Goal: Task Accomplishment & Management: Complete application form

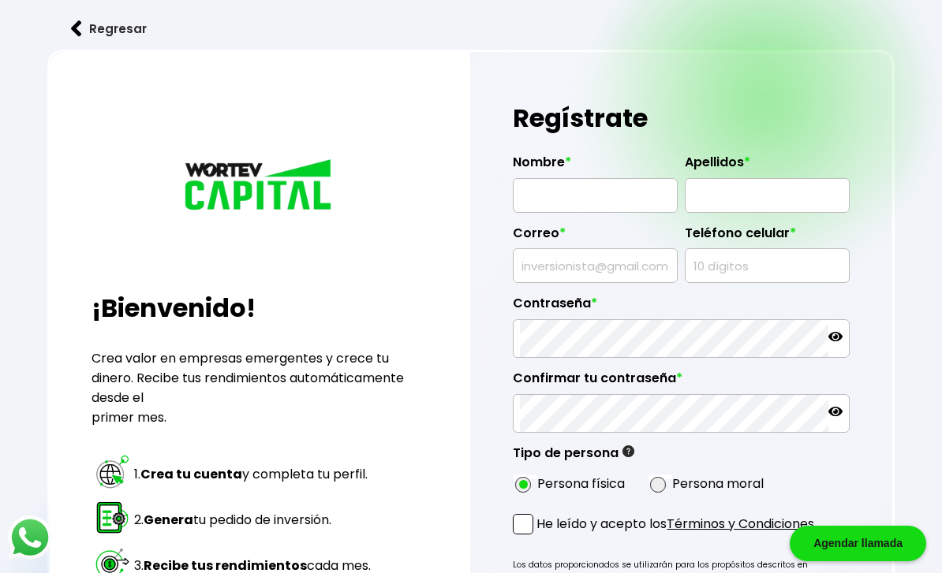
click at [626, 196] on input "text" at bounding box center [595, 195] width 151 height 33
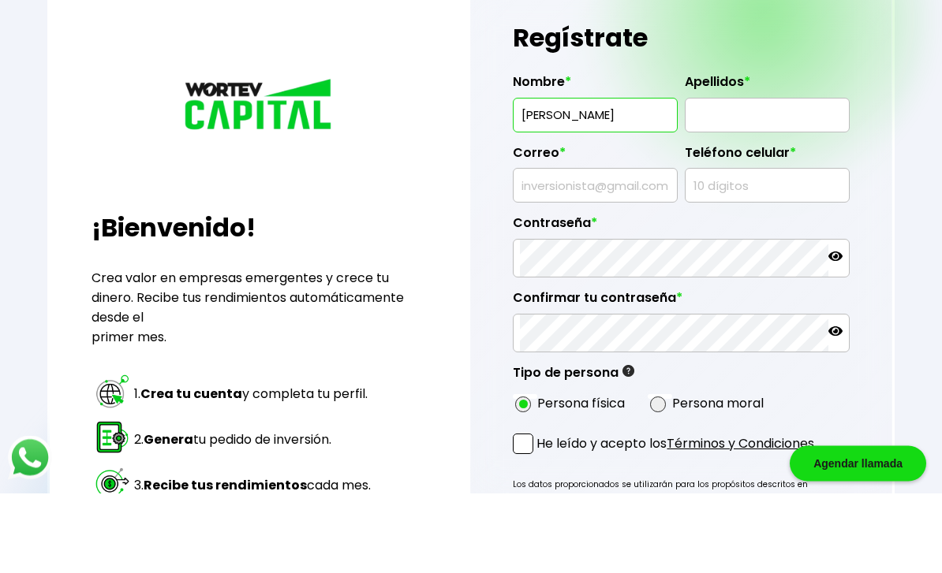
type input "[PERSON_NAME]"
click at [779, 179] on input "text" at bounding box center [767, 195] width 151 height 33
type input "[PERSON_NAME]"
click at [648, 249] on input "text" at bounding box center [595, 265] width 151 height 33
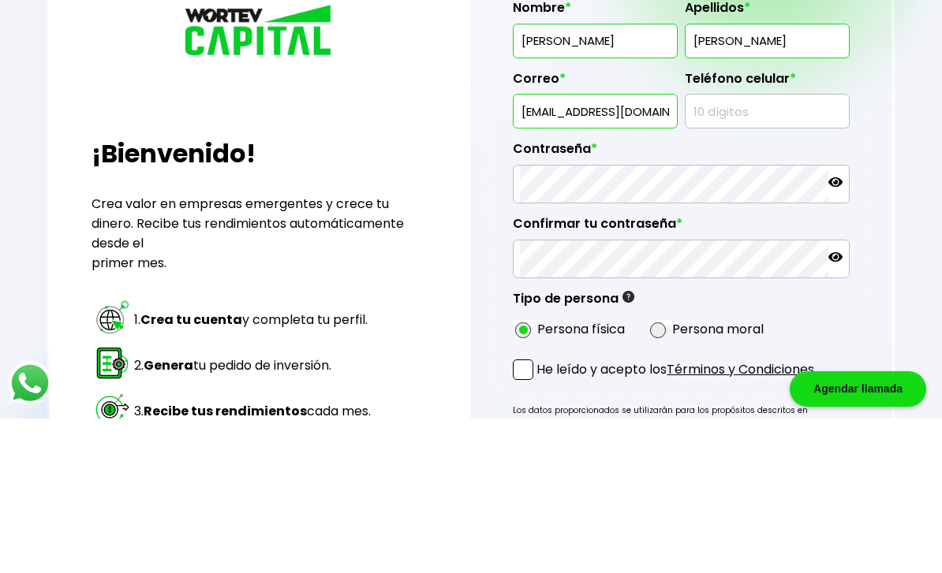
type input "[EMAIL_ADDRESS][DOMAIN_NAME]"
click at [798, 249] on input "text" at bounding box center [767, 265] width 151 height 33
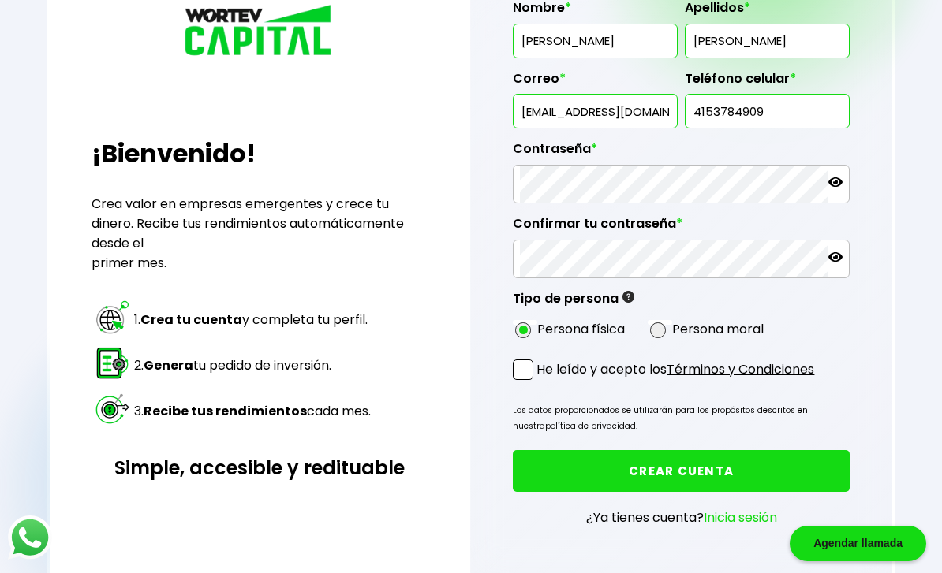
type input "4153784909"
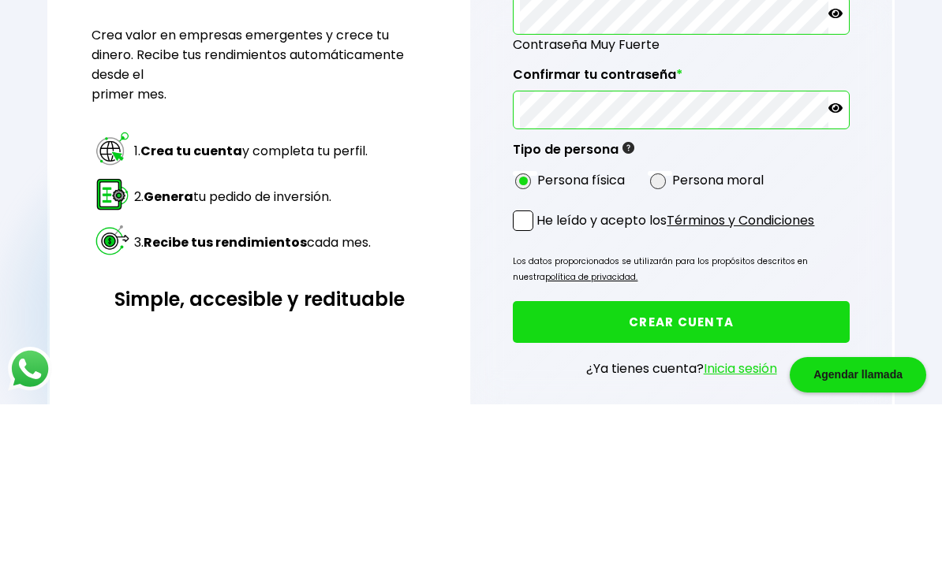
scroll to position [276, 0]
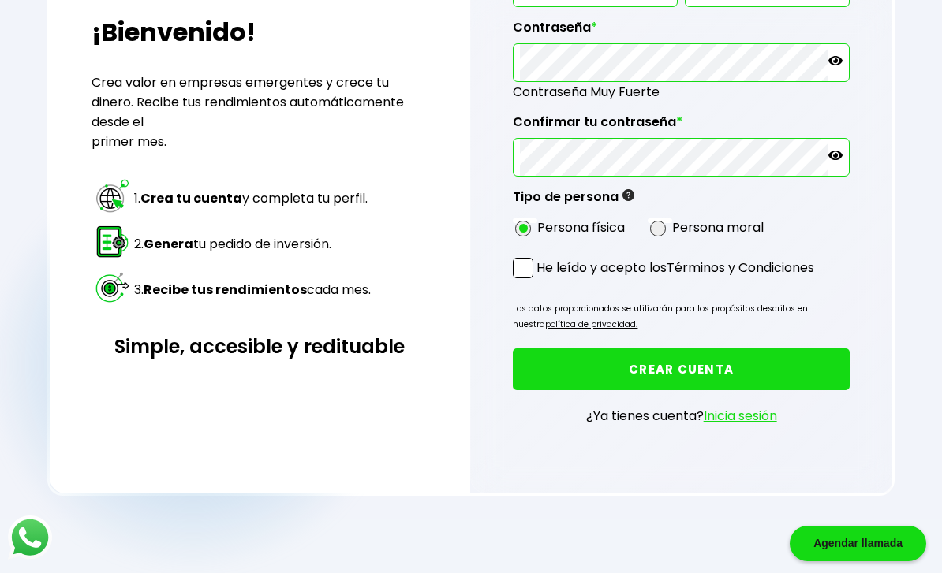
click at [528, 278] on span at bounding box center [523, 268] width 21 height 21
click at [540, 280] on input "He leído y acepto los Términos y Condiciones" at bounding box center [540, 280] width 0 height 0
click at [794, 379] on button "CREAR CUENTA" at bounding box center [681, 370] width 336 height 42
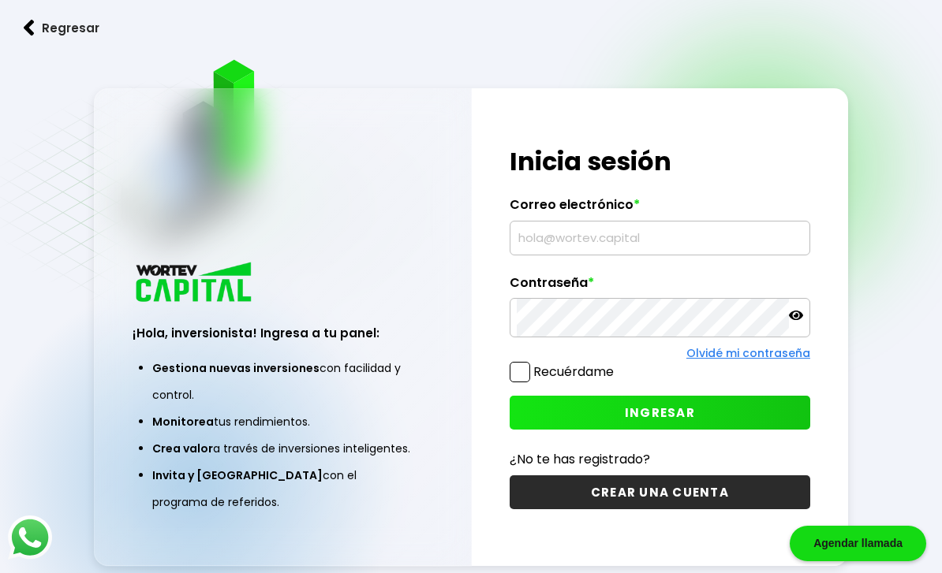
click at [751, 255] on input "text" at bounding box center [660, 238] width 286 height 33
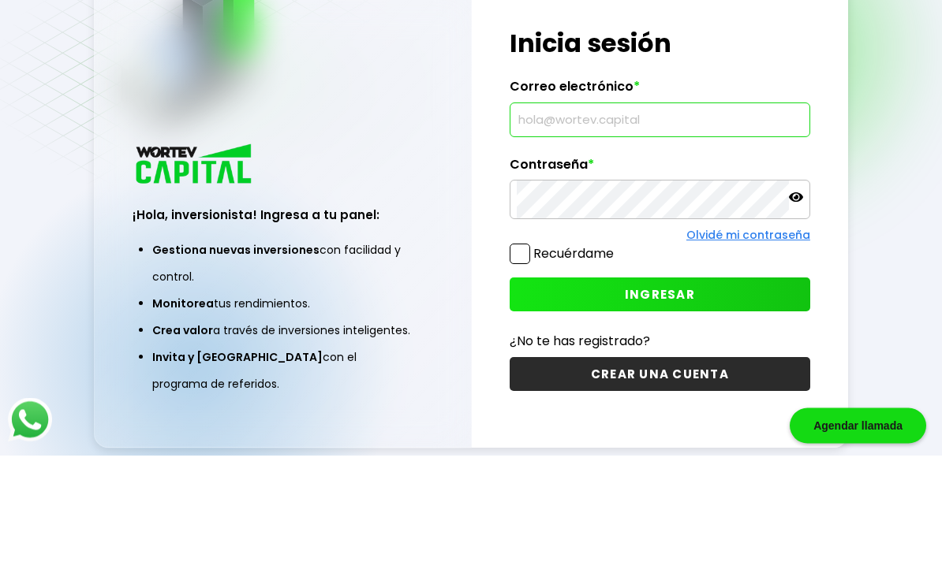
type input "[EMAIL_ADDRESS][DOMAIN_NAME]"
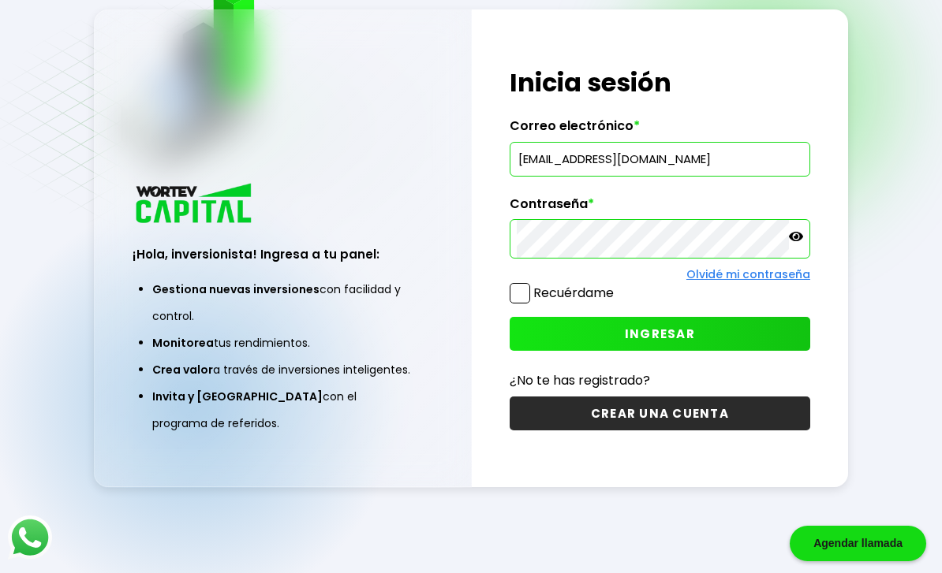
click at [801, 232] on icon at bounding box center [796, 236] width 14 height 9
click at [534, 287] on label "Recuérdame" at bounding box center [573, 293] width 80 height 18
click at [617, 286] on input "Recuérdame" at bounding box center [617, 286] width 0 height 0
click at [743, 329] on button "INGRESAR" at bounding box center [660, 334] width 301 height 34
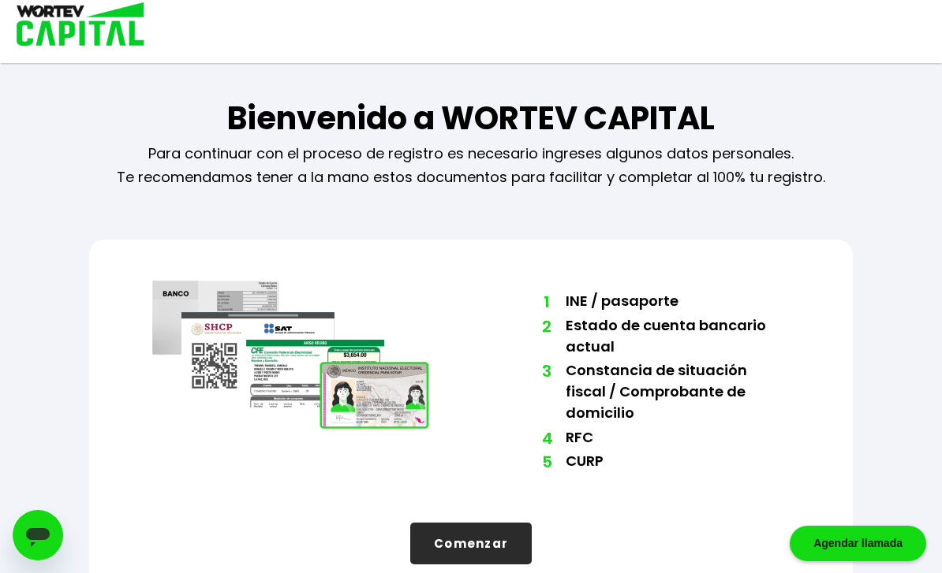
scroll to position [50, 0]
